Goal: Browse casually

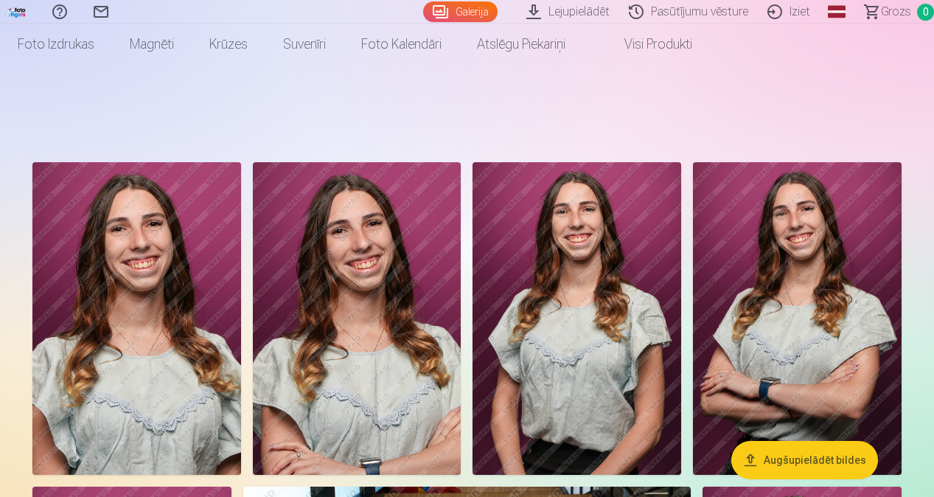
scroll to position [35, 0]
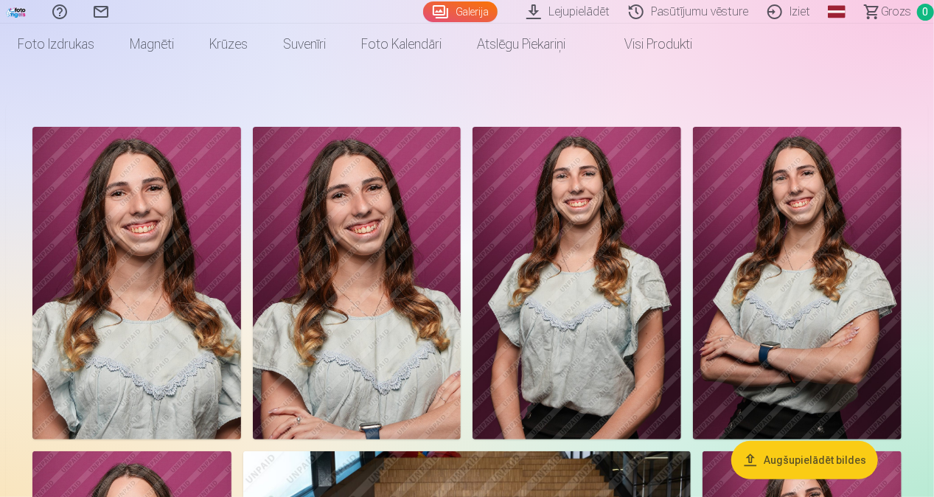
click at [165, 239] on img at bounding box center [136, 283] width 209 height 313
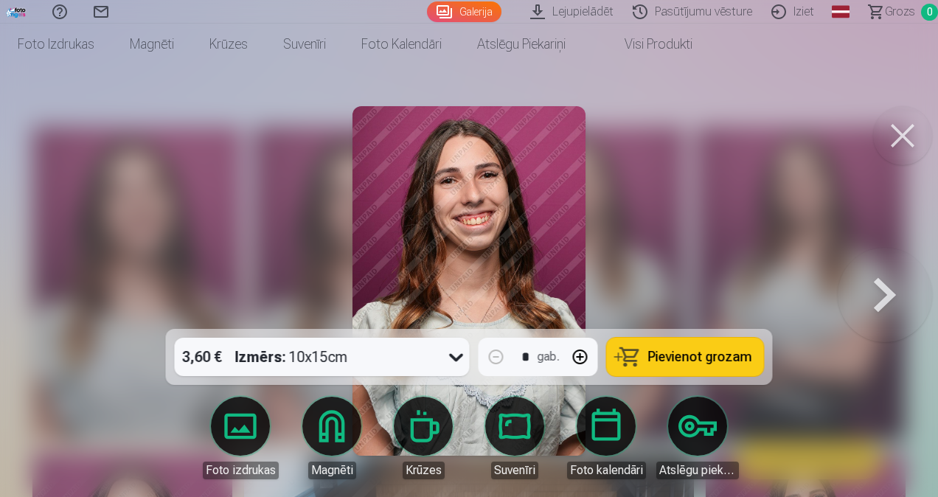
click at [233, 226] on div at bounding box center [469, 248] width 938 height 497
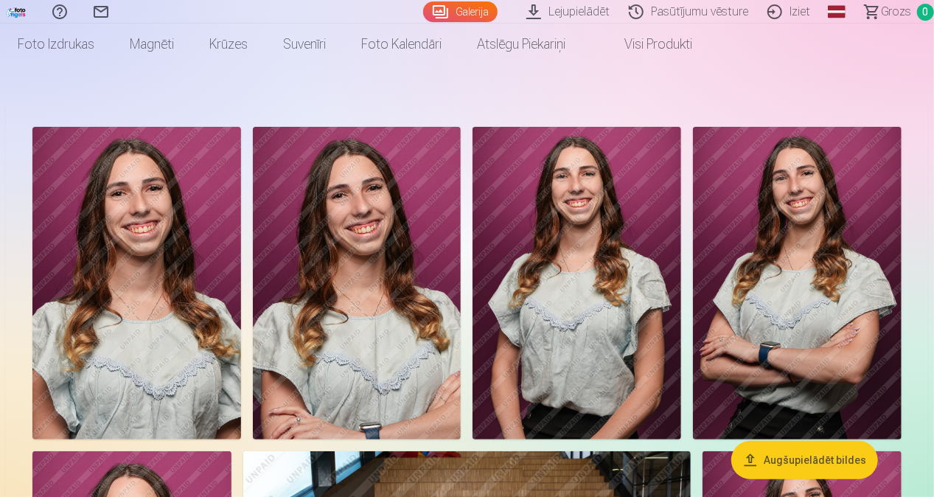
click at [130, 251] on img at bounding box center [136, 283] width 209 height 313
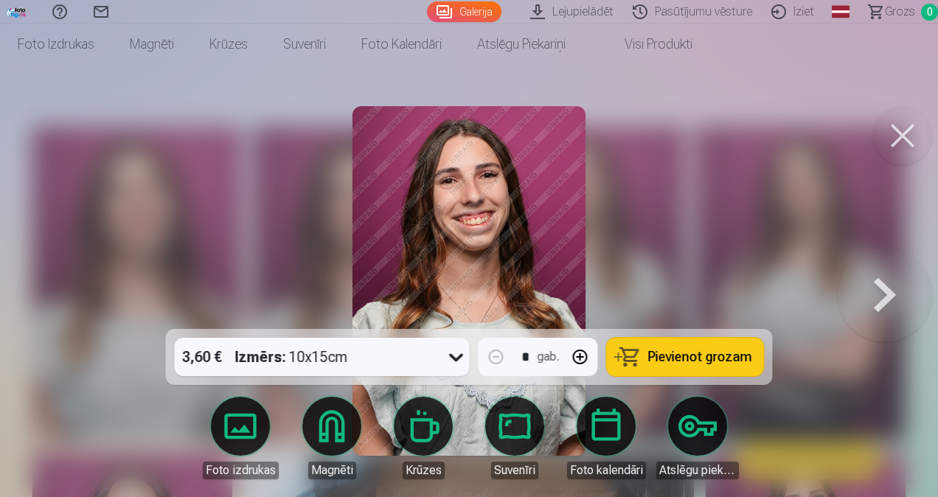
click at [887, 290] on button at bounding box center [884, 281] width 94 height 66
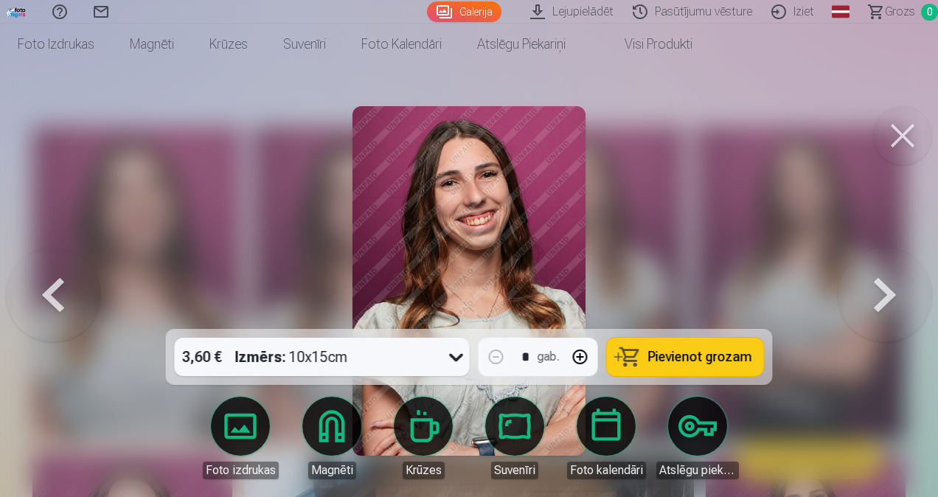
click at [80, 314] on button at bounding box center [53, 281] width 94 height 66
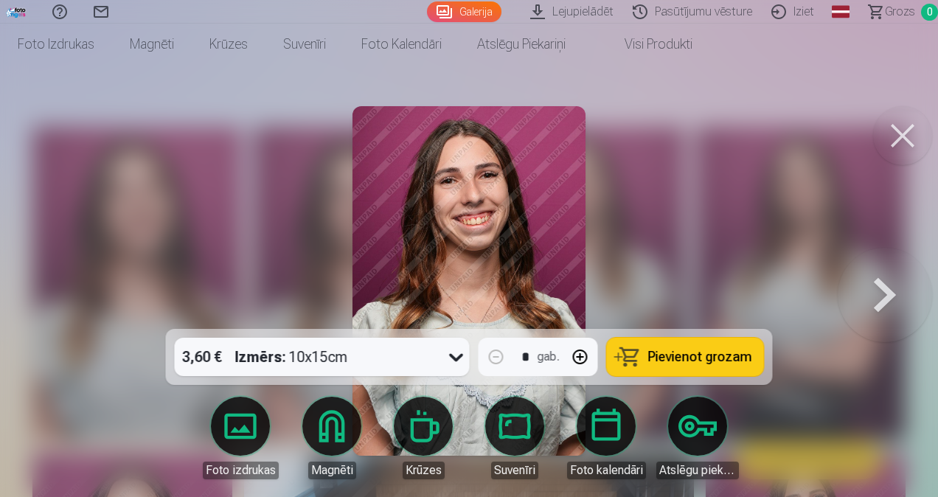
click at [885, 270] on button at bounding box center [884, 281] width 94 height 66
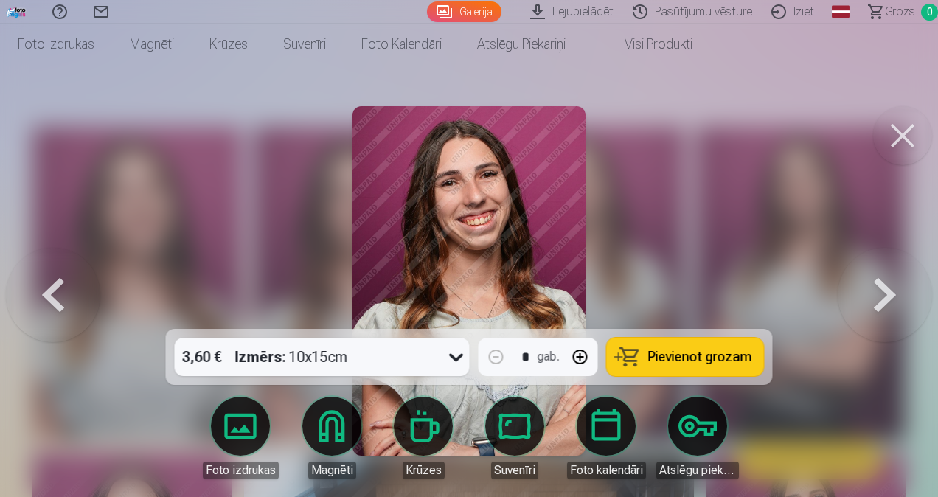
click at [885, 270] on button at bounding box center [884, 281] width 94 height 66
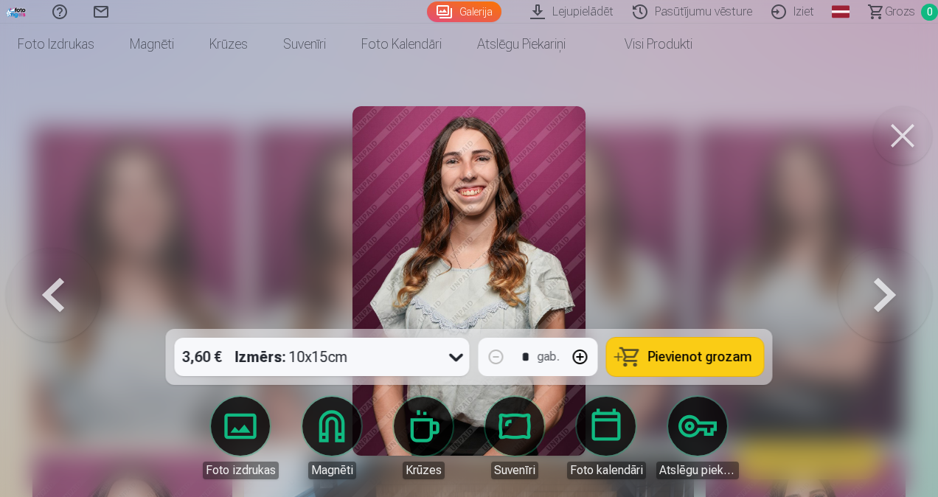
click at [885, 270] on button at bounding box center [884, 281] width 94 height 66
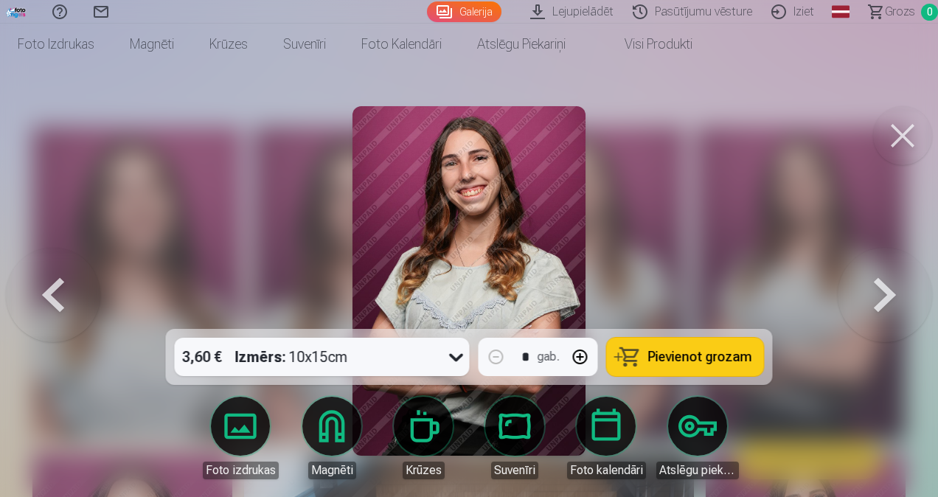
click at [885, 270] on button at bounding box center [884, 281] width 94 height 66
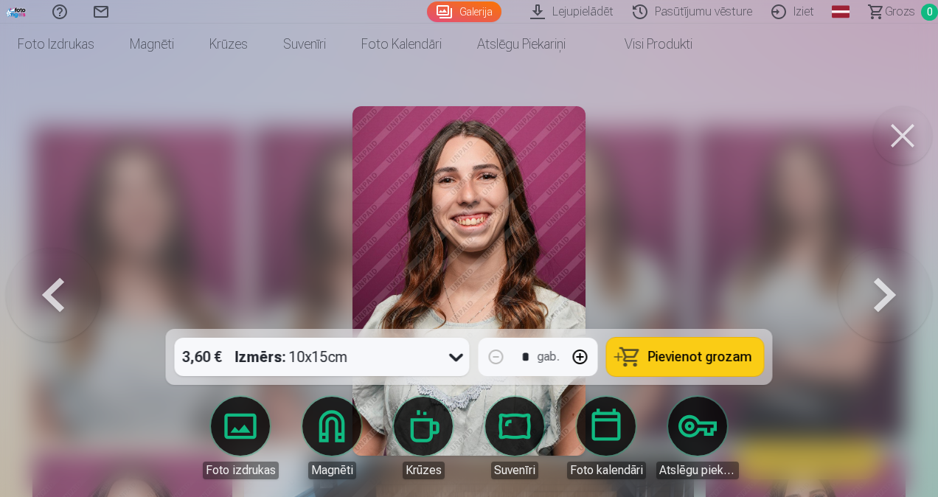
click at [885, 270] on button at bounding box center [884, 281] width 94 height 66
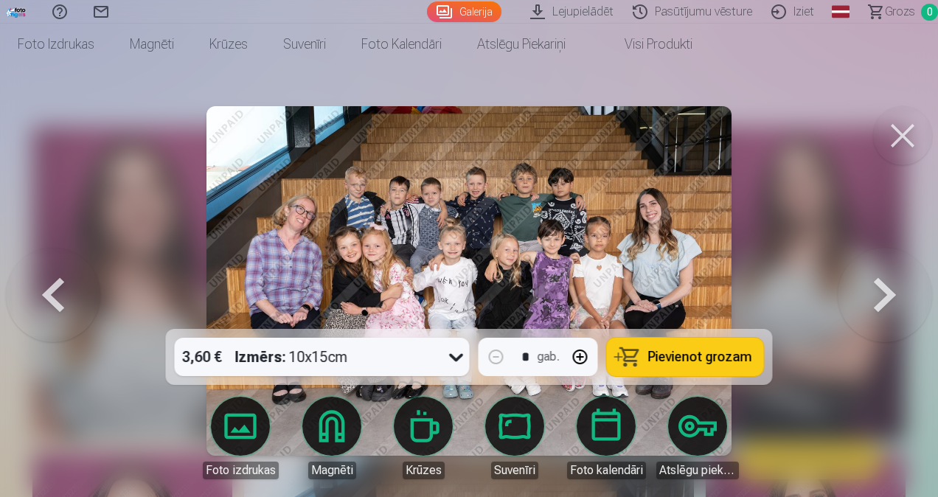
click at [867, 289] on button at bounding box center [884, 281] width 94 height 66
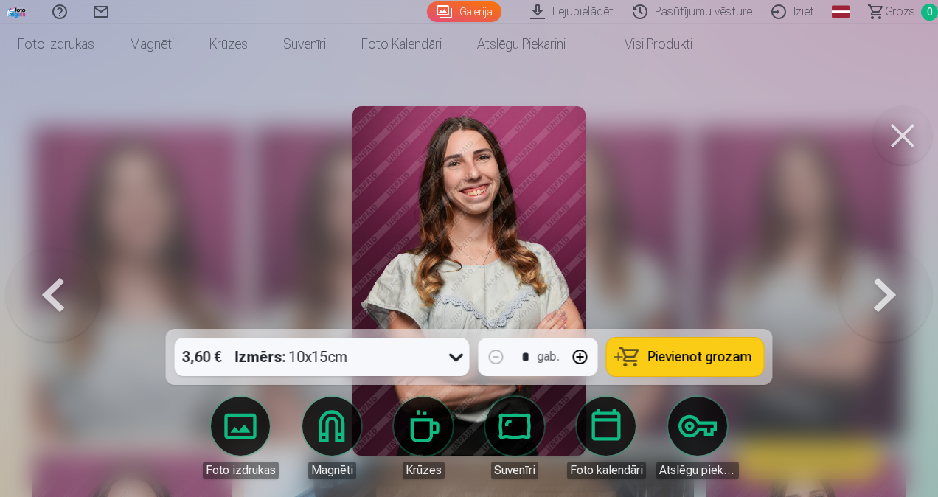
click at [867, 289] on button at bounding box center [884, 281] width 94 height 66
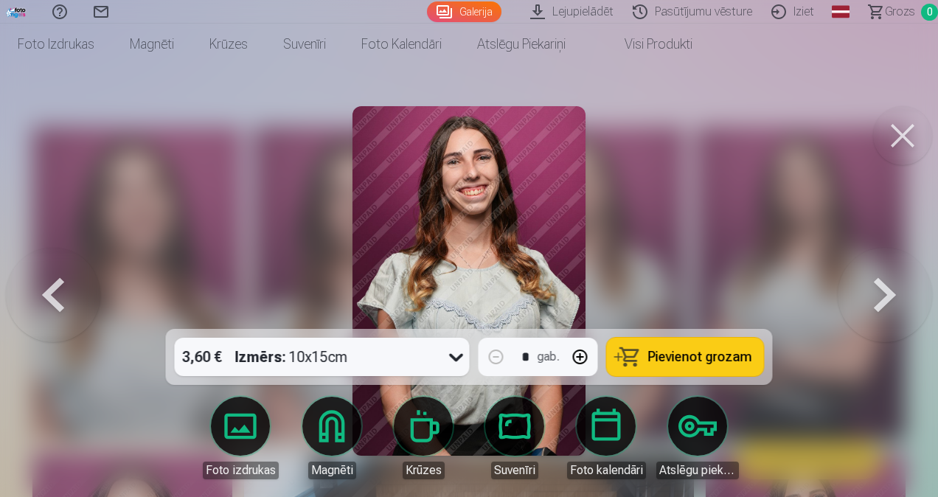
click at [867, 289] on button at bounding box center [884, 281] width 94 height 66
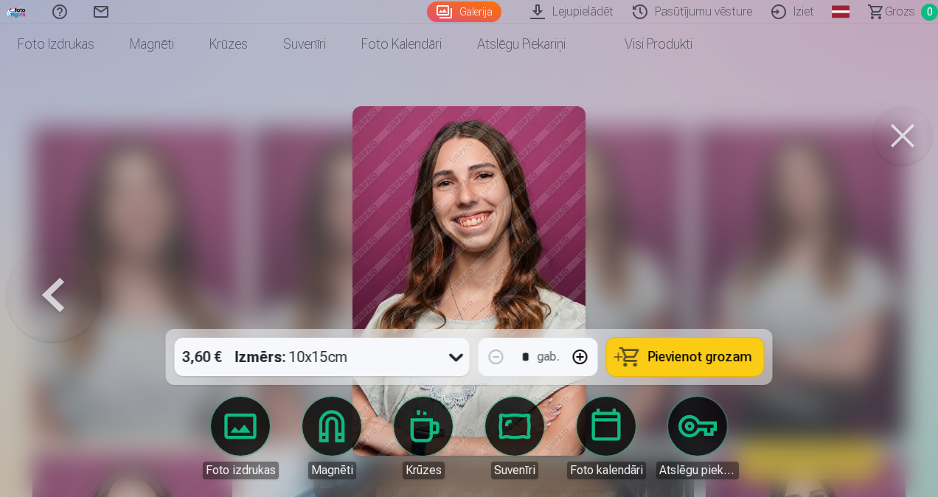
click at [867, 289] on div at bounding box center [469, 248] width 938 height 497
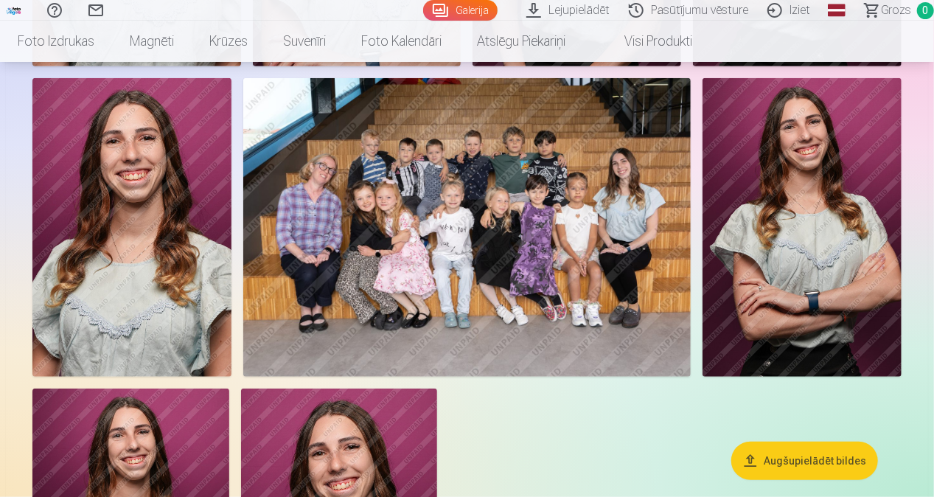
scroll to position [414, 0]
